Goal: Information Seeking & Learning: Learn about a topic

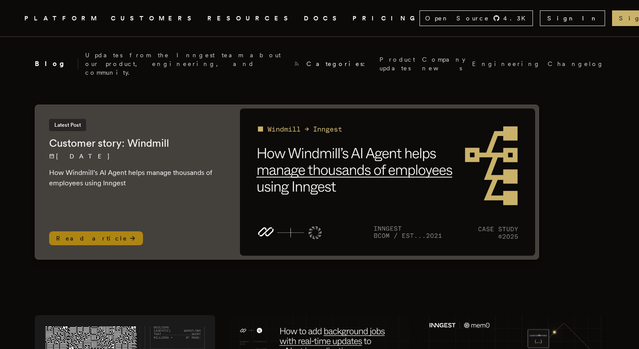
click at [292, 163] on img at bounding box center [387, 182] width 295 height 147
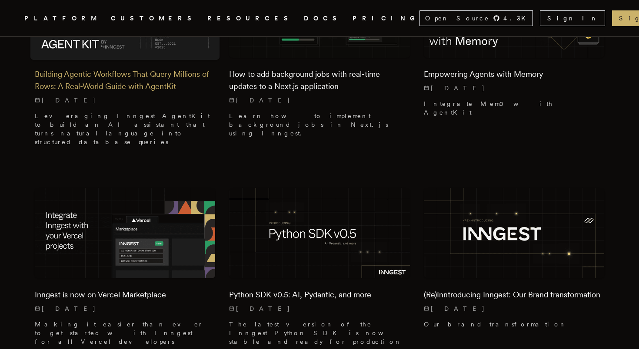
scroll to position [451, 0]
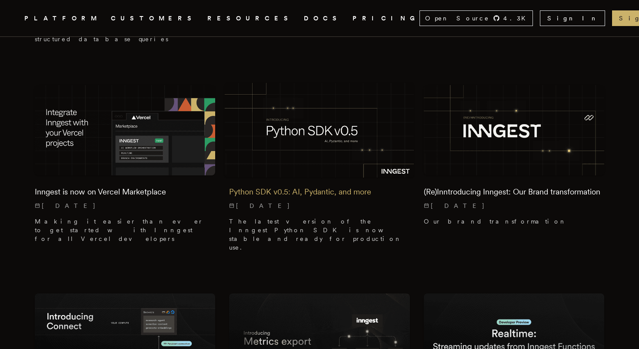
click at [325, 186] on h2 "Python SDK v0.5: AI, Pydantic, and more" at bounding box center [319, 192] width 180 height 12
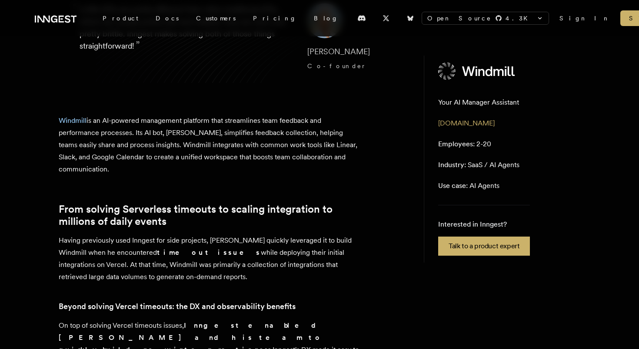
scroll to position [56, 0]
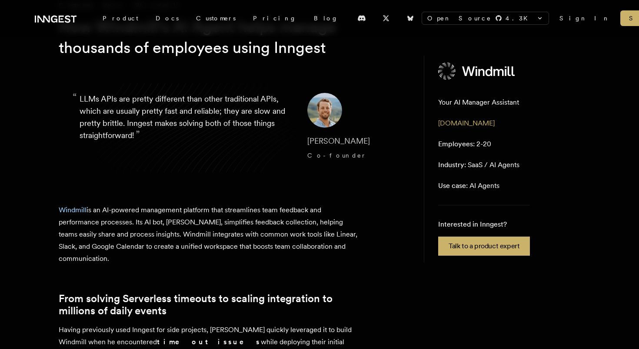
click at [79, 205] on p "Windmill is an AI-powered management platform that streamlines team feedback an…" at bounding box center [211, 234] width 304 height 61
click at [78, 207] on link "Windmill" at bounding box center [73, 210] width 28 height 8
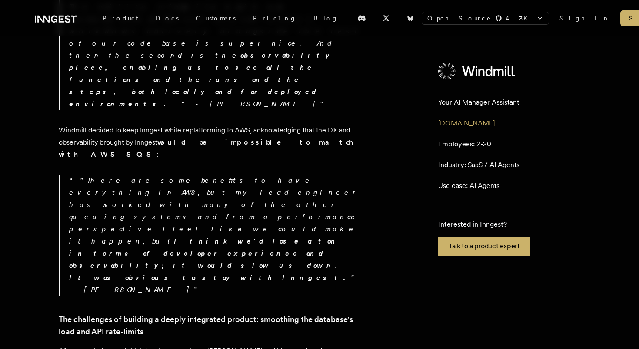
scroll to position [583, 0]
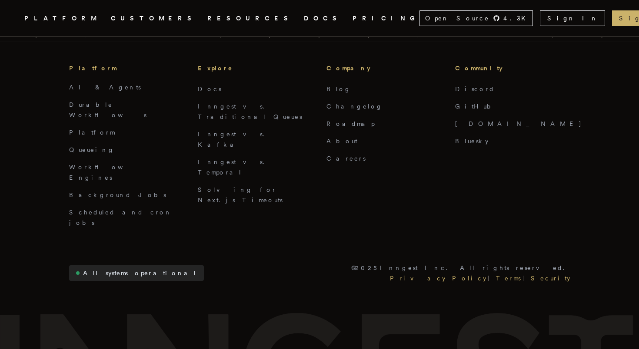
scroll to position [2032, 0]
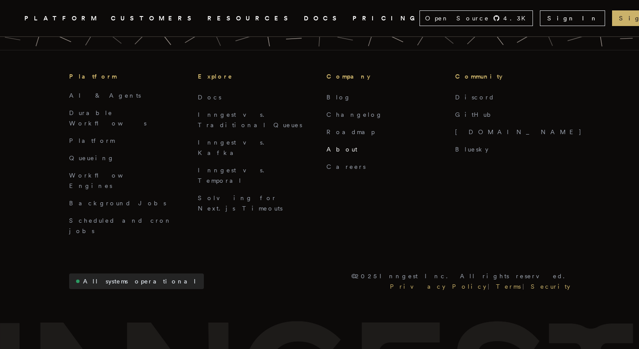
click at [331, 146] on link "About" at bounding box center [341, 149] width 31 height 7
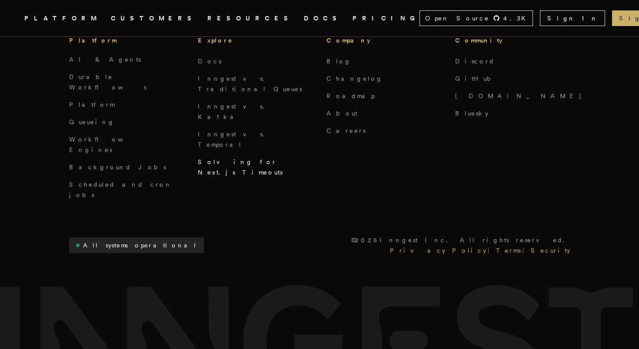
scroll to position [2068, 0]
click at [235, 131] on link "Inngest vs. Temporal" at bounding box center [234, 139] width 72 height 17
